Goal: Task Accomplishment & Management: Use online tool/utility

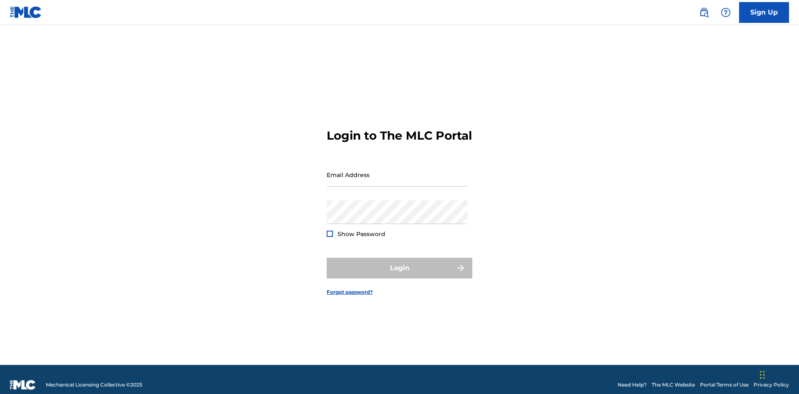
scroll to position [11, 0]
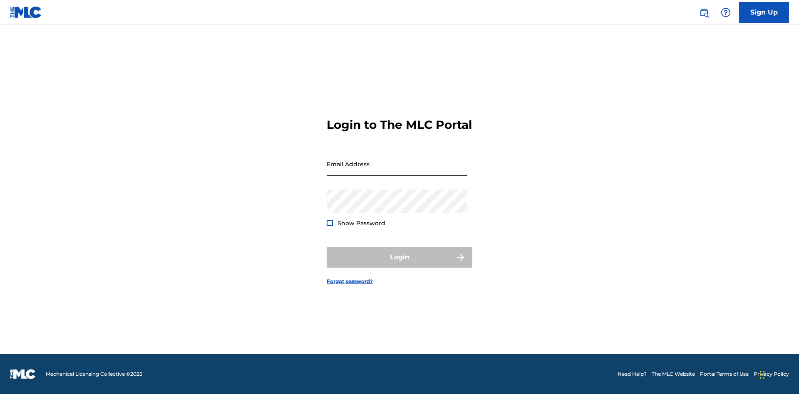
click at [397, 171] on input "Email Address" at bounding box center [397, 164] width 141 height 24
type input "[EMAIL_ADDRESS][DOMAIN_NAME]"
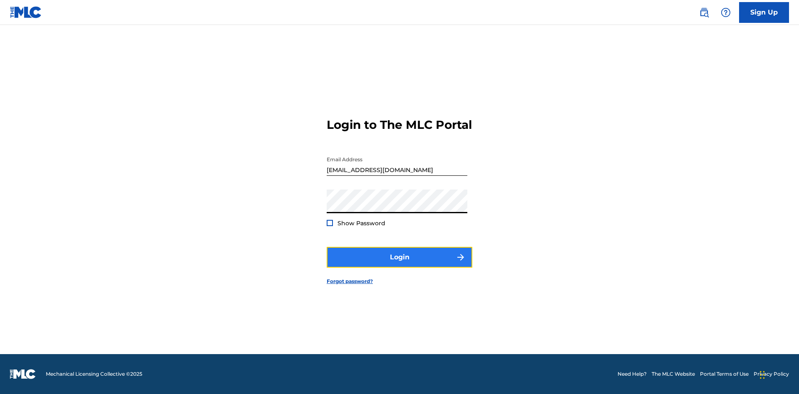
click at [399, 265] on button "Login" at bounding box center [400, 257] width 146 height 21
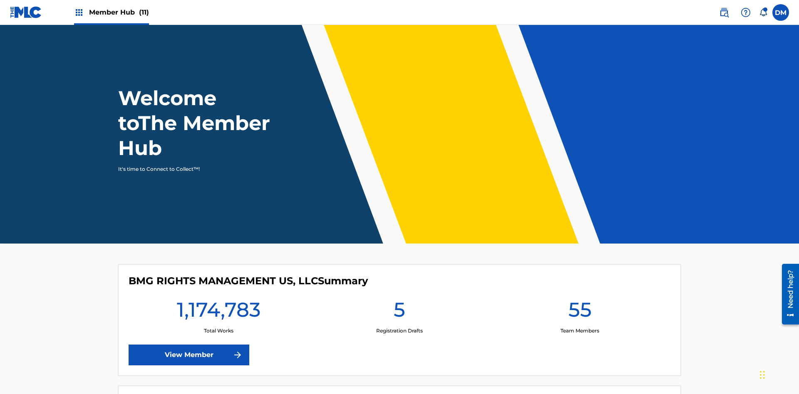
click at [119, 12] on span "Member Hub (11)" at bounding box center [119, 12] width 60 height 10
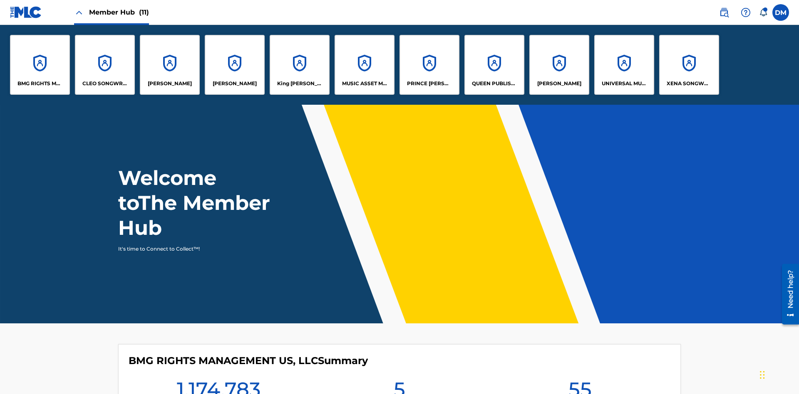
scroll to position [30, 0]
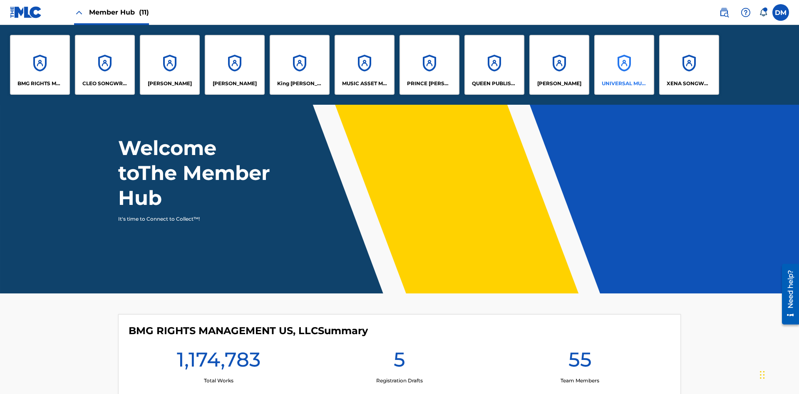
click at [624, 84] on p "UNIVERSAL MUSIC PUB GROUP" at bounding box center [624, 83] width 45 height 7
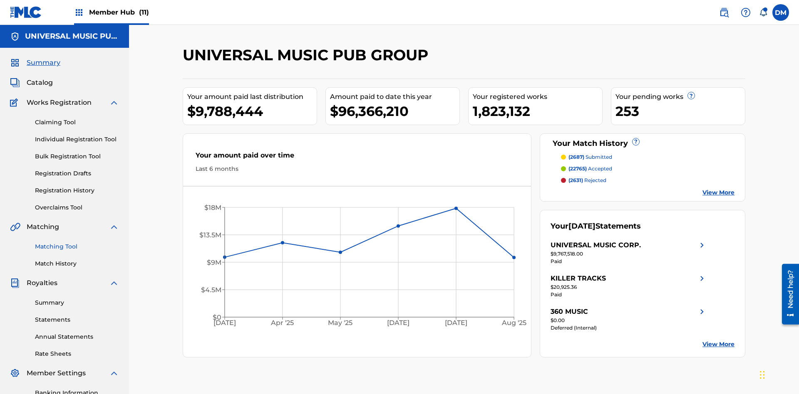
click at [77, 243] on link "Matching Tool" at bounding box center [77, 247] width 84 height 9
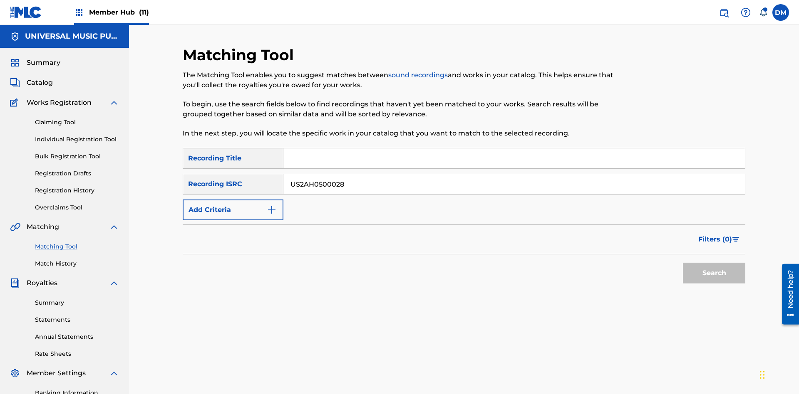
type input "US2AH0500028"
click at [714, 263] on button "Search" at bounding box center [714, 273] width 62 height 21
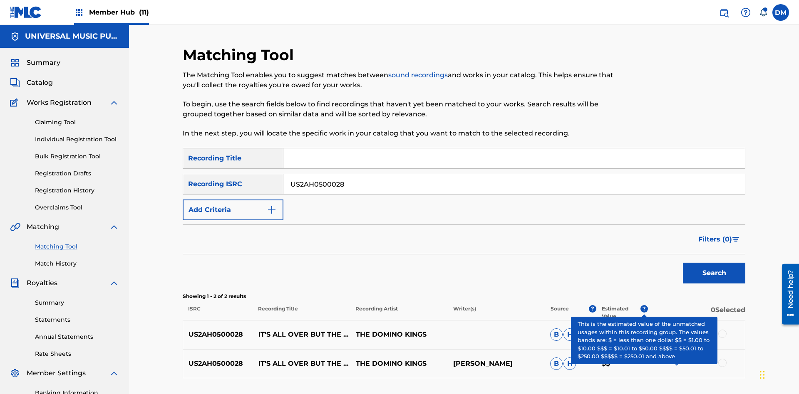
click at [514, 174] on input "US2AH0500028" at bounding box center [513, 184] width 461 height 20
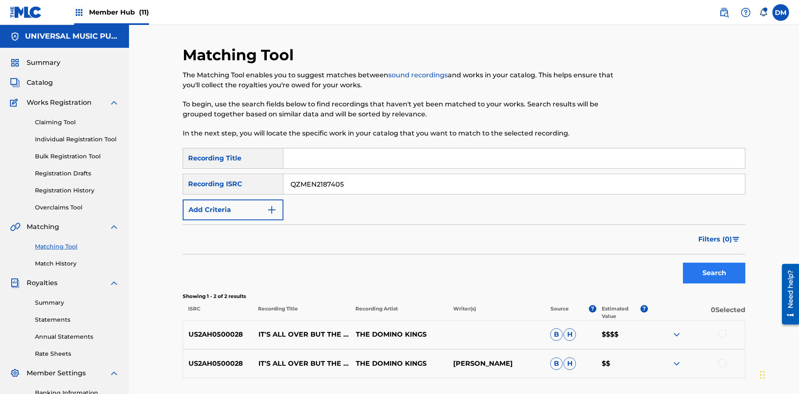
type input "QZMEN2187405"
click at [714, 263] on button "Search" at bounding box center [714, 273] width 62 height 21
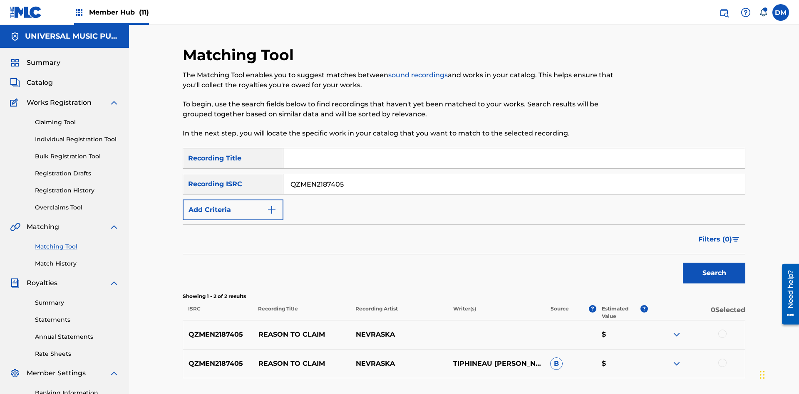
click at [676, 359] on img at bounding box center [677, 364] width 10 height 10
click at [668, 394] on link "Listen" at bounding box center [668, 397] width 15 height 6
click at [711, 394] on link "View" at bounding box center [712, 397] width 12 height 6
click at [77, 260] on link "Match History" at bounding box center [77, 264] width 84 height 9
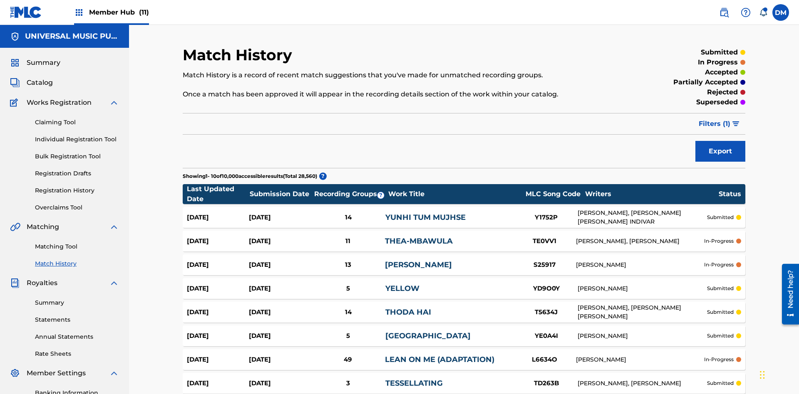
click at [425, 213] on link "YUNHI TUM MUJHSE" at bounding box center [425, 217] width 80 height 9
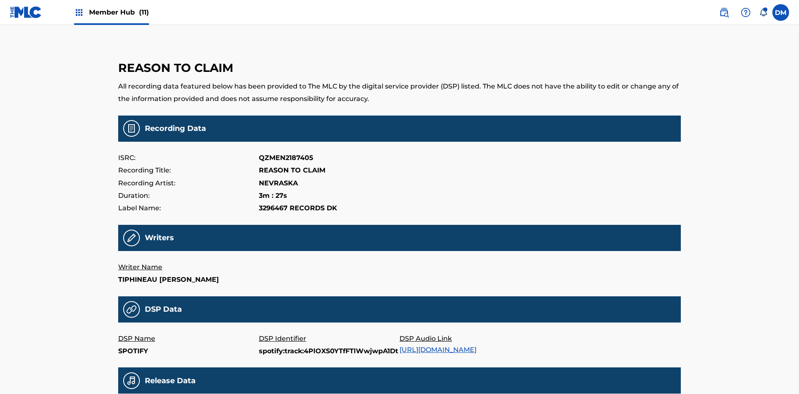
click at [441, 346] on link "[URL][DOMAIN_NAME]" at bounding box center [437, 350] width 77 height 8
